Goal: Task Accomplishment & Management: Use online tool/utility

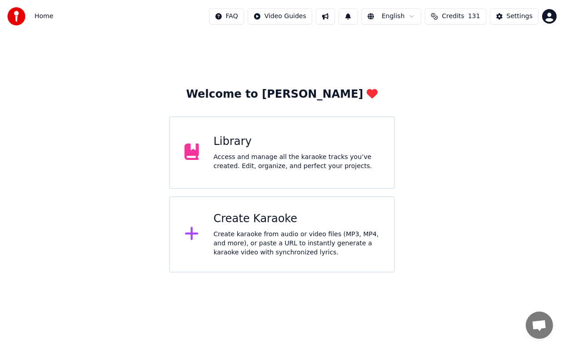
click at [245, 219] on div "Create Karaoke" at bounding box center [297, 219] width 166 height 15
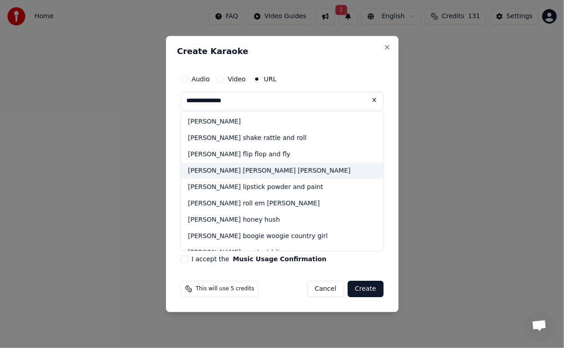
click at [231, 170] on div "[PERSON_NAME] [PERSON_NAME] [PERSON_NAME]" at bounding box center [282, 171] width 203 height 16
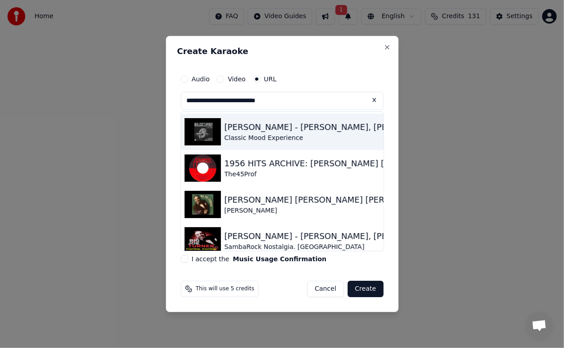
click at [263, 134] on div "Classic Mood Experience" at bounding box center [333, 138] width 217 height 9
type input "**********"
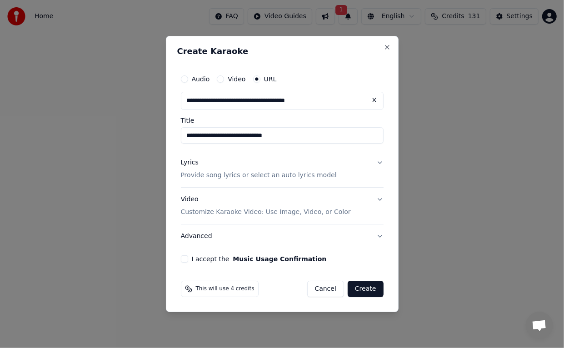
click at [183, 260] on button "I accept the Music Usage Confirmation" at bounding box center [184, 258] width 7 height 7
click at [374, 291] on button "Create" at bounding box center [366, 289] width 36 height 16
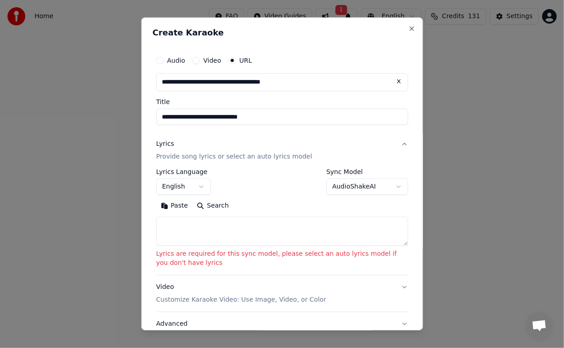
click at [390, 187] on body "**********" at bounding box center [282, 136] width 564 height 273
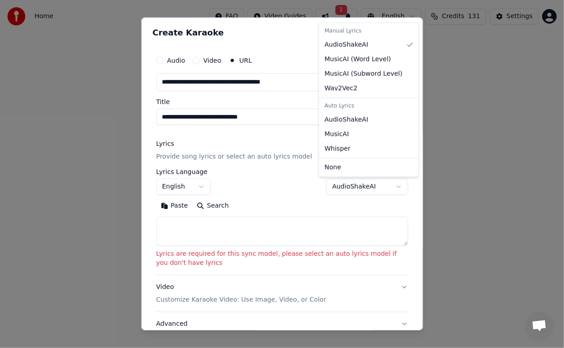
select select "*******"
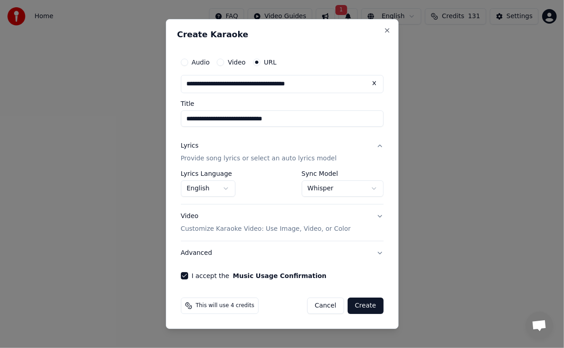
click at [365, 302] on button "Create" at bounding box center [366, 306] width 36 height 16
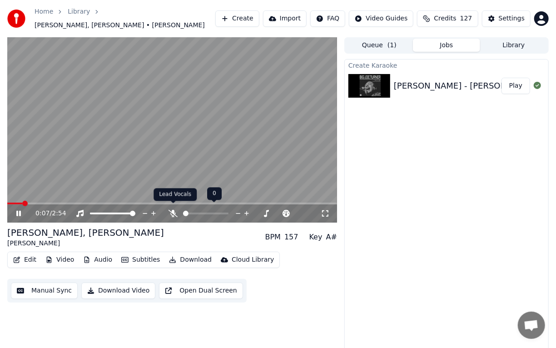
click at [170, 209] on div at bounding box center [210, 213] width 82 height 9
click at [220, 209] on div at bounding box center [234, 213] width 73 height 9
click at [220, 213] on span at bounding box center [214, 214] width 23 height 2
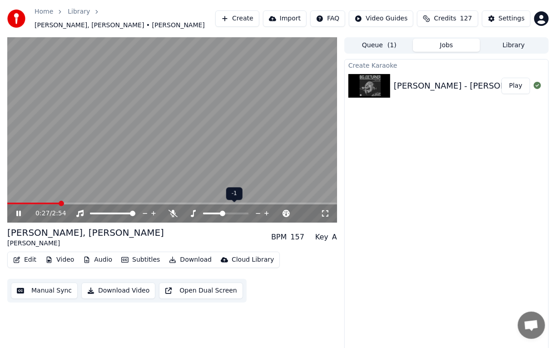
click at [224, 213] on span at bounding box center [225, 214] width 45 height 2
click at [175, 205] on div "0:51 / 2:54" at bounding box center [172, 214] width 330 height 18
click at [175, 210] on icon at bounding box center [173, 213] width 9 height 7
click at [175, 210] on icon at bounding box center [173, 213] width 5 height 7
click at [19, 211] on icon at bounding box center [18, 213] width 5 height 5
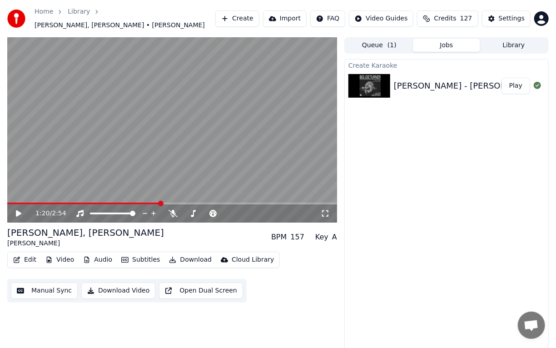
click at [185, 257] on button "Download" at bounding box center [190, 260] width 50 height 13
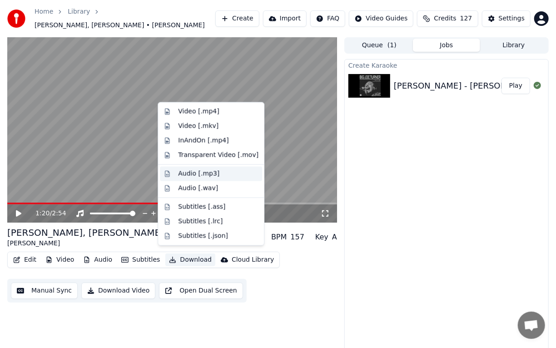
click at [205, 176] on div "Audio [.mp3]" at bounding box center [198, 174] width 41 height 9
